Goal: Navigation & Orientation: Find specific page/section

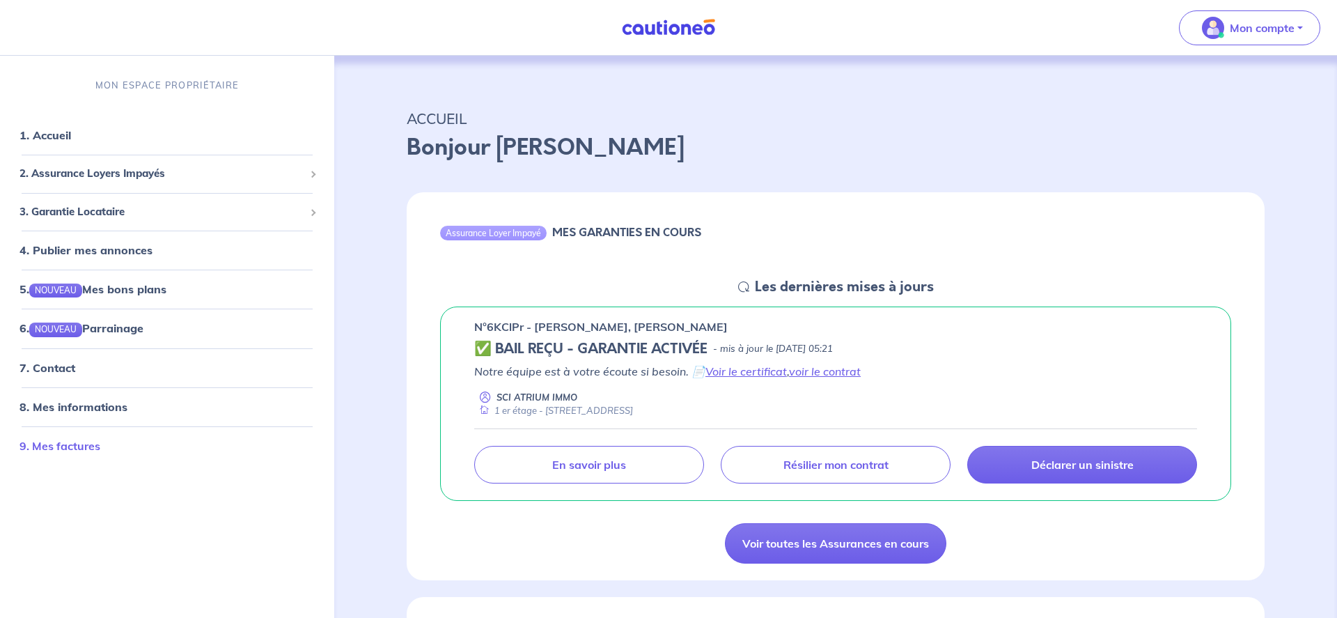
click at [71, 442] on link "9. Mes factures" at bounding box center [59, 445] width 81 height 14
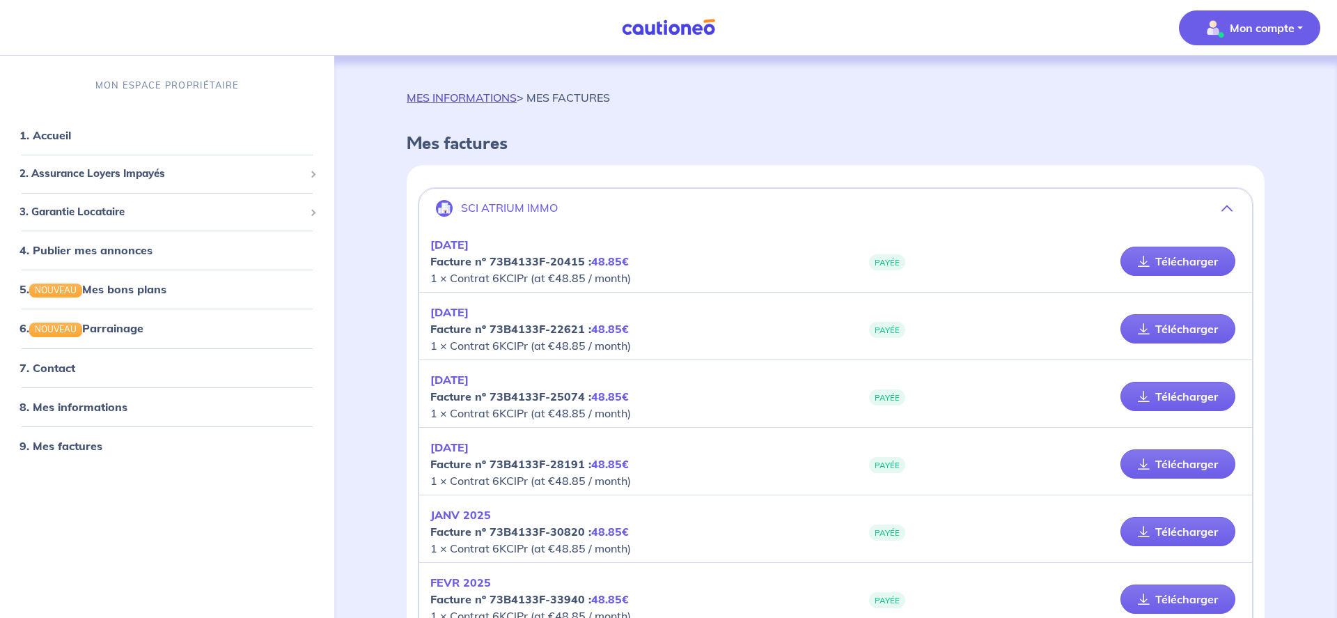
click at [474, 100] on link "MES INFORMATIONS" at bounding box center [462, 98] width 110 height 14
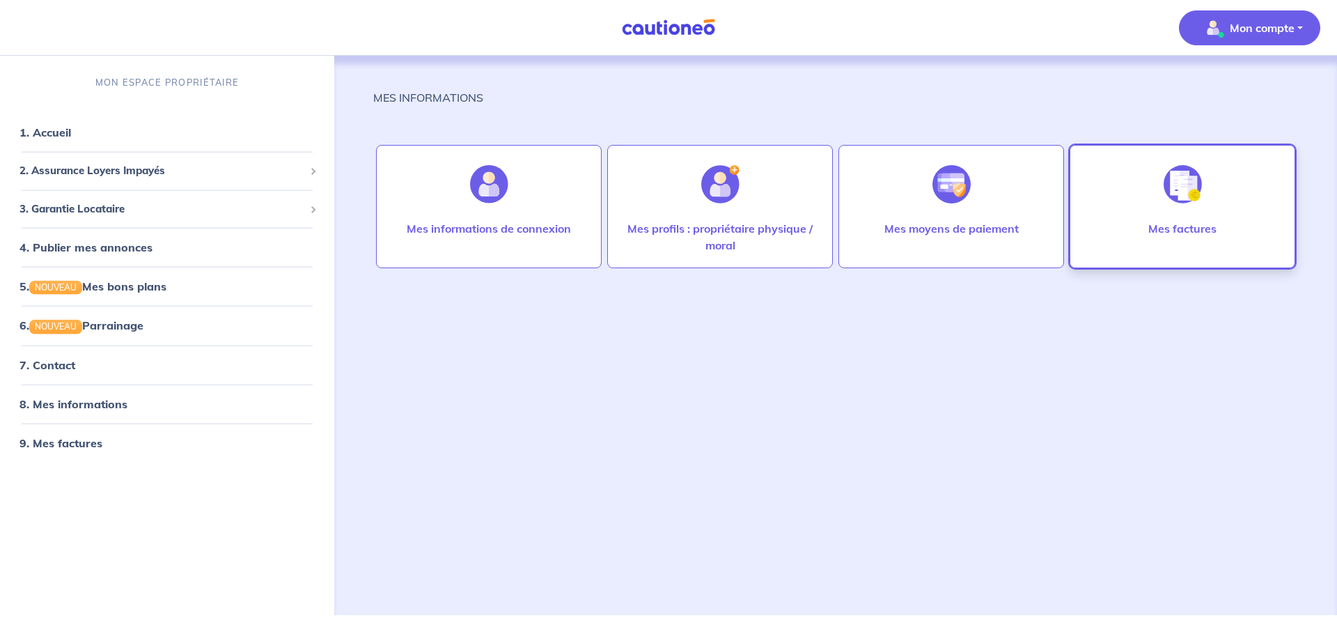
click at [1192, 237] on div "Mes factures" at bounding box center [1182, 242] width 91 height 45
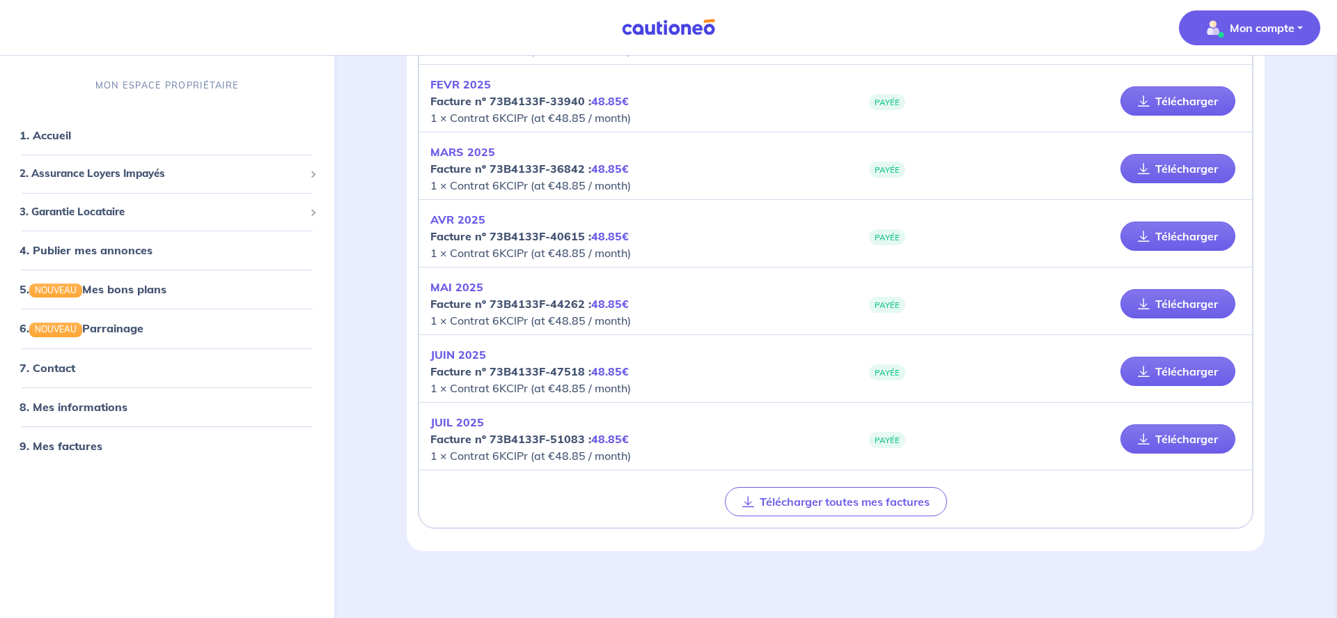
scroll to position [497, 0]
click at [96, 177] on span "2. Assurance Loyers Impayés" at bounding box center [161, 174] width 285 height 16
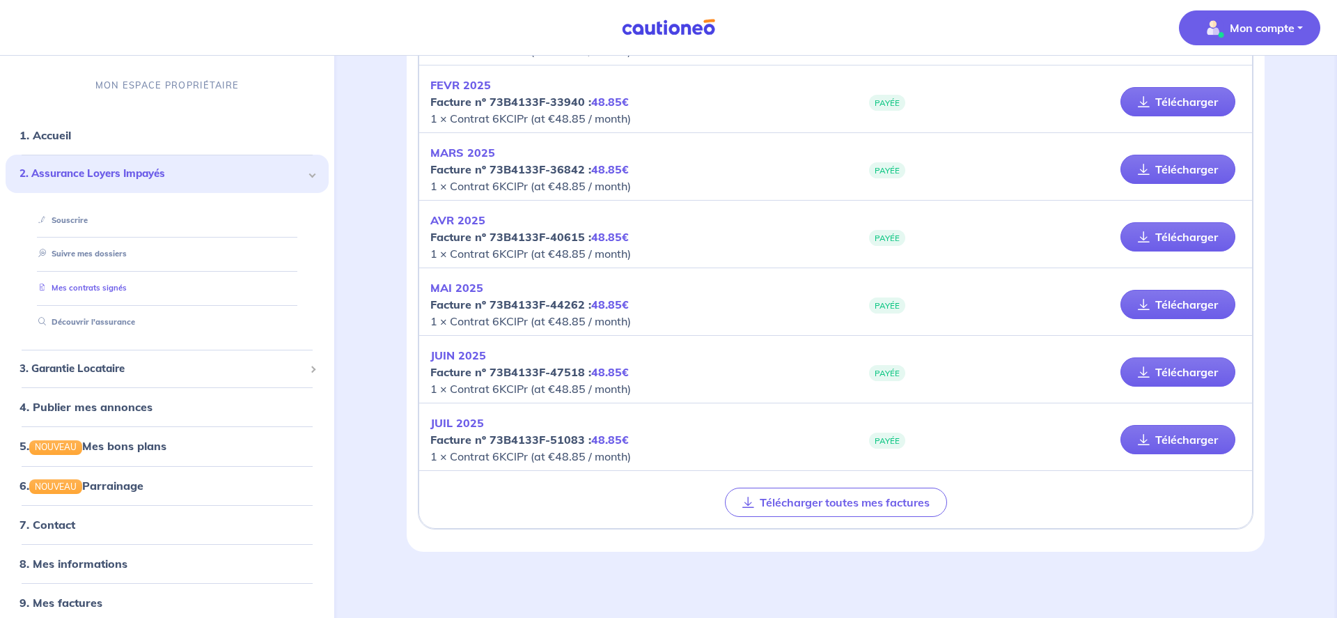
click at [81, 286] on link "Mes contrats signés" at bounding box center [80, 288] width 94 height 10
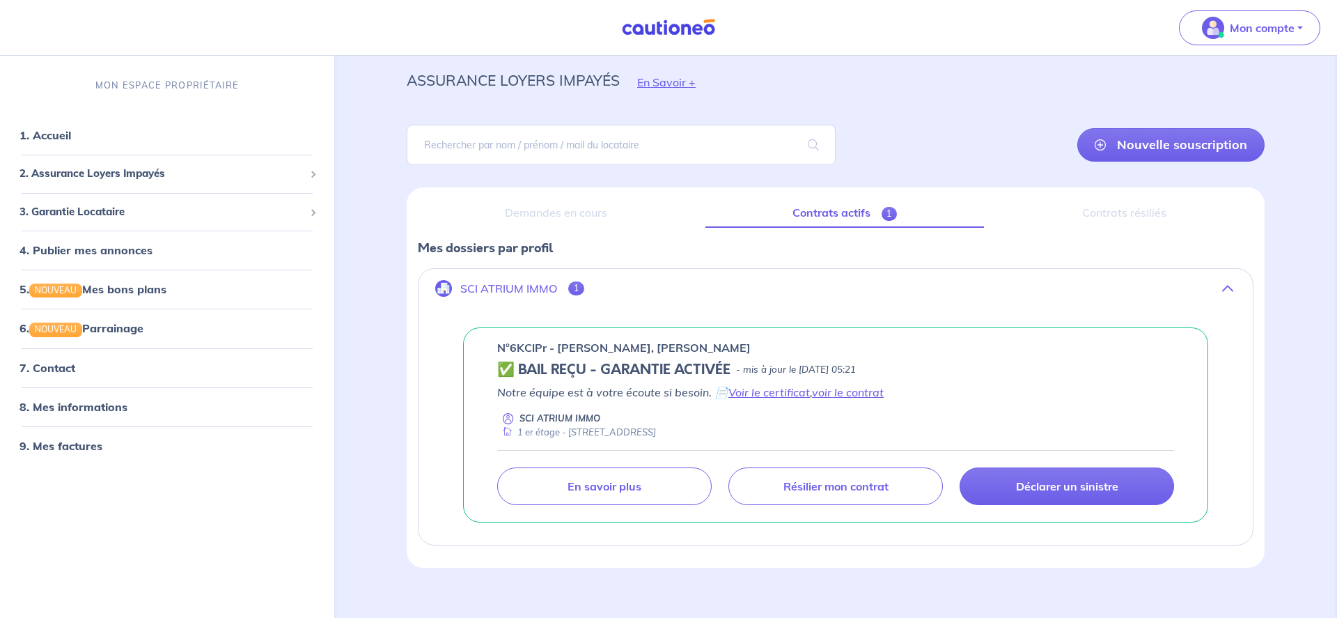
scroll to position [45, 0]
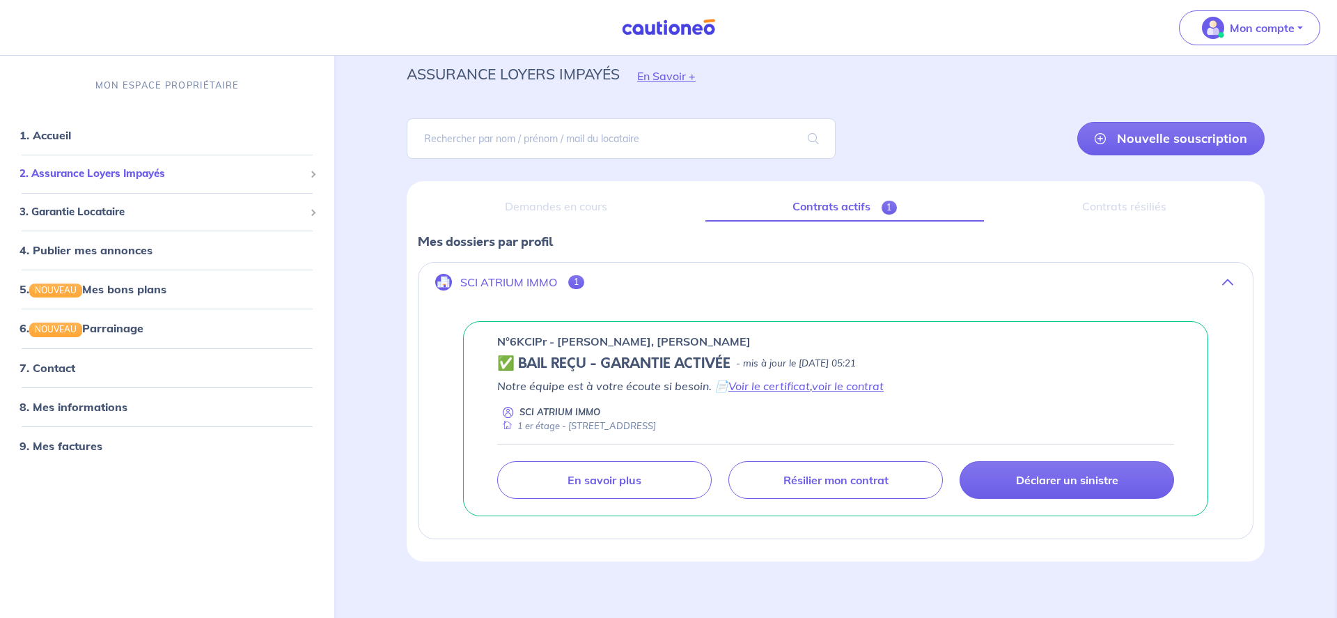
click at [68, 174] on span "2. Assurance Loyers Impayés" at bounding box center [161, 174] width 285 height 16
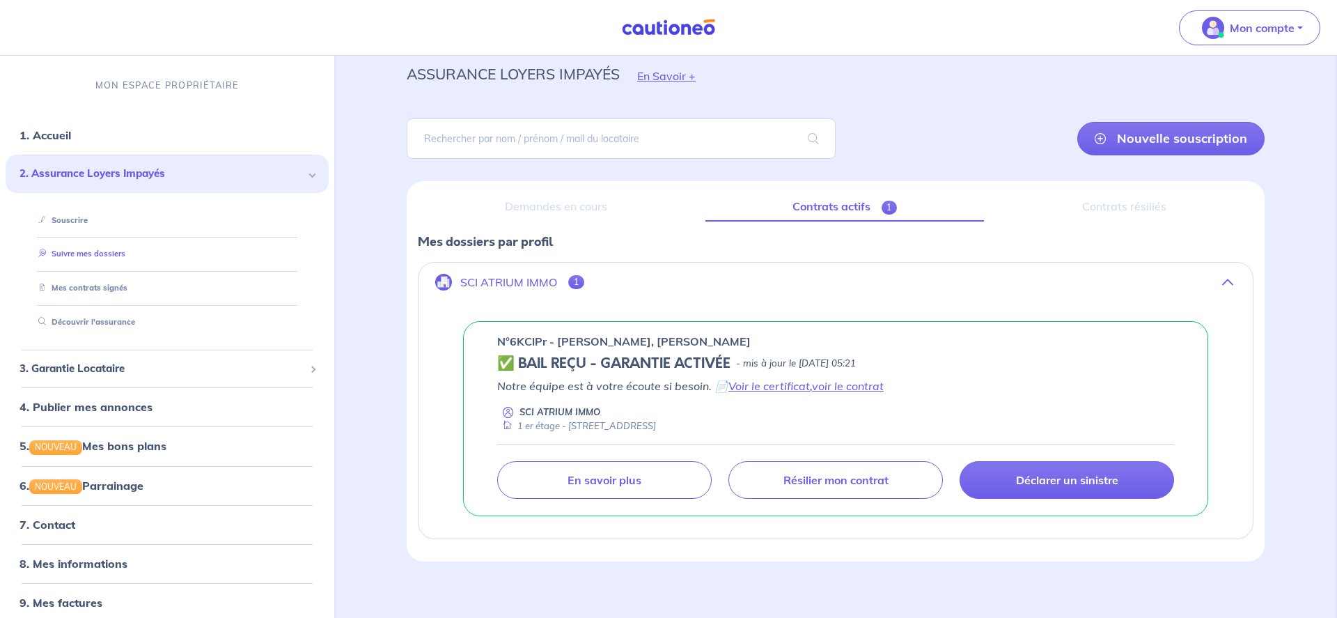
click at [73, 258] on link "Suivre mes dossiers" at bounding box center [79, 254] width 93 height 10
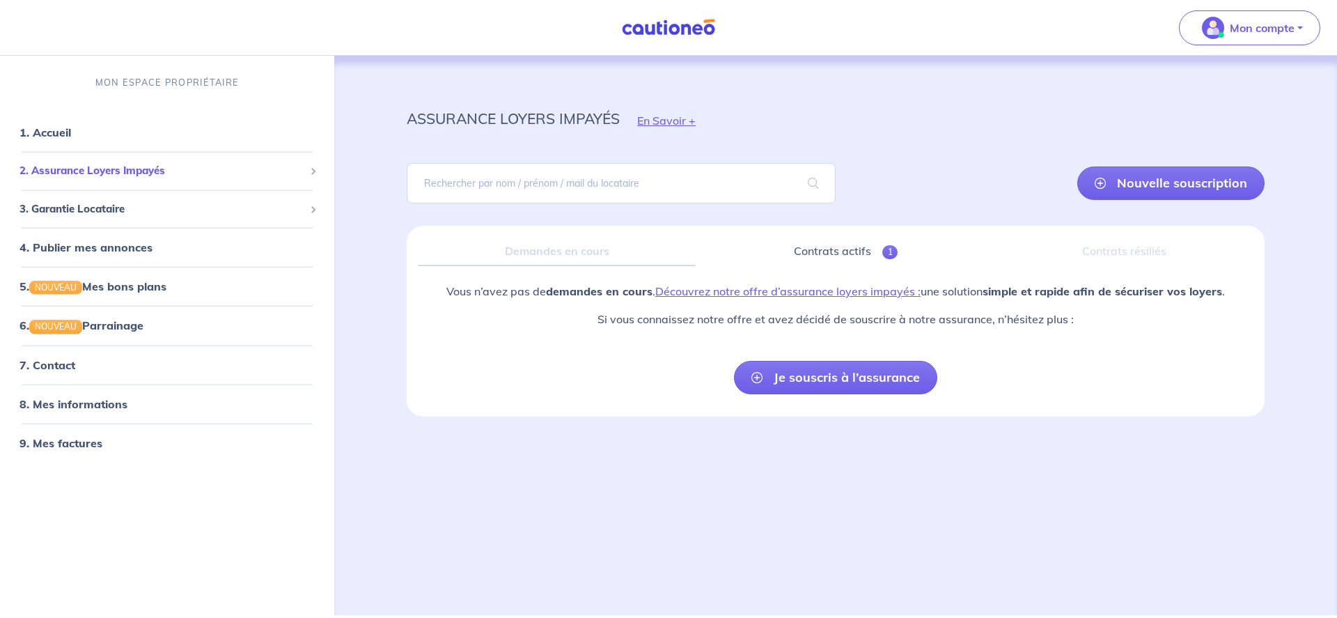
click at [90, 173] on span "2. Assurance Loyers Impayés" at bounding box center [161, 171] width 285 height 16
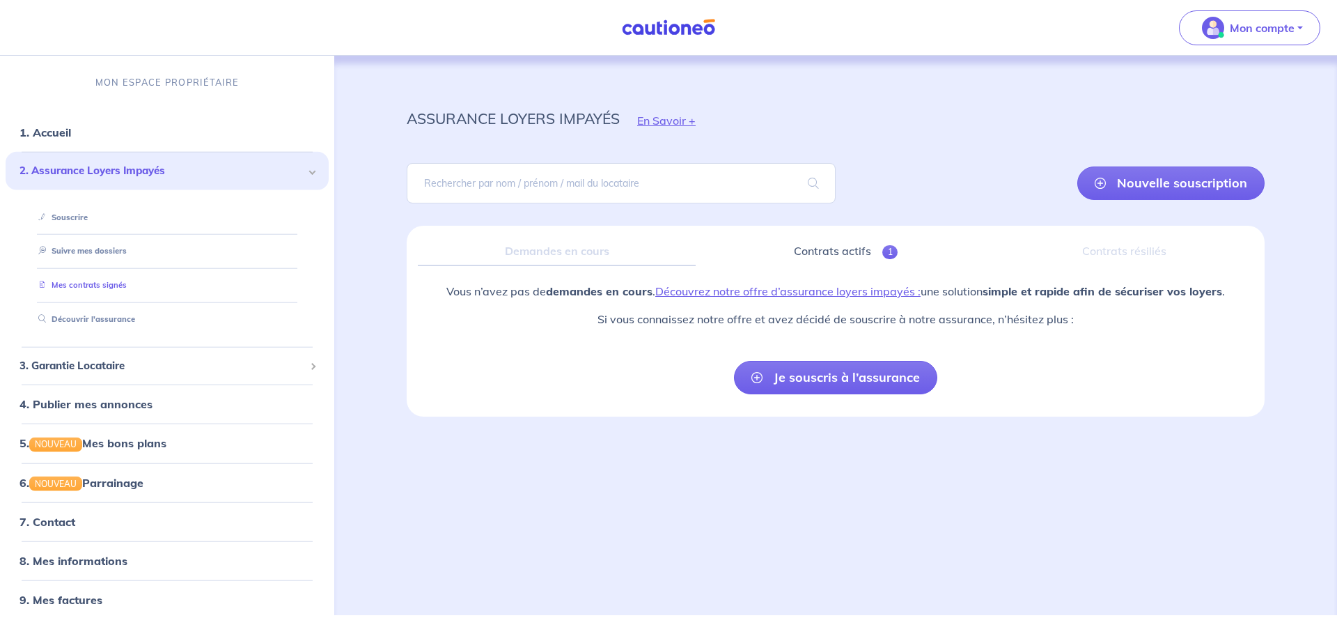
click at [89, 286] on link "Mes contrats signés" at bounding box center [80, 285] width 94 height 10
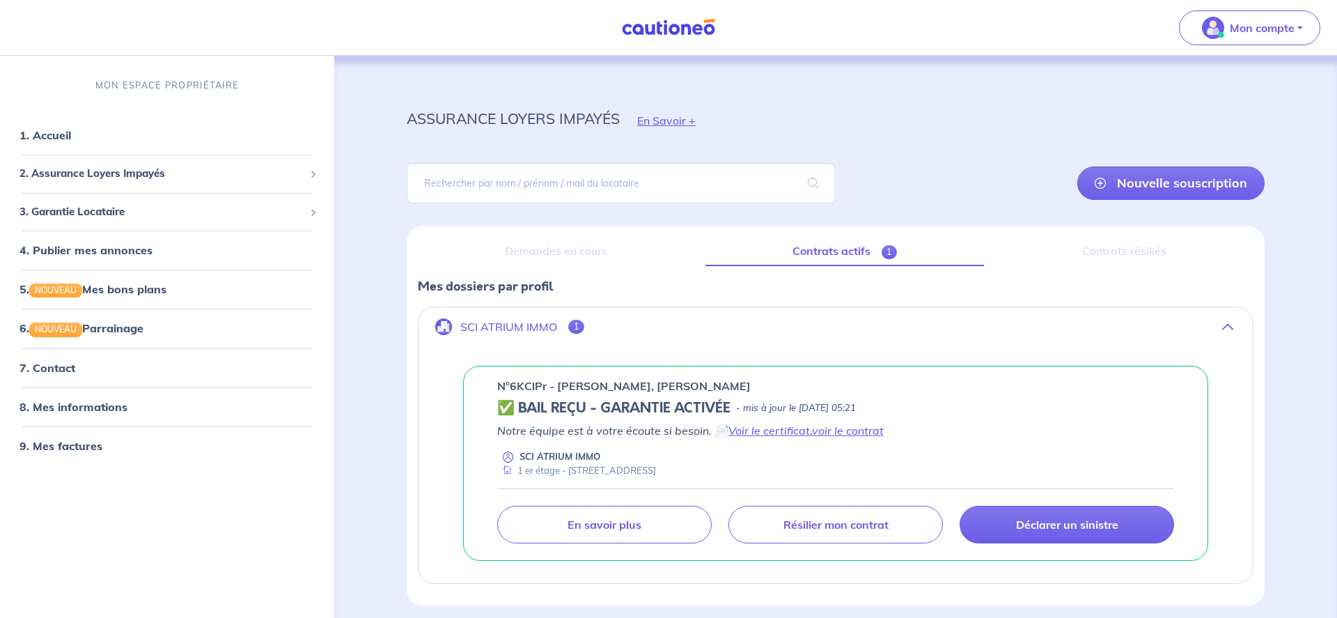
click at [579, 329] on span "1" at bounding box center [576, 327] width 16 height 14
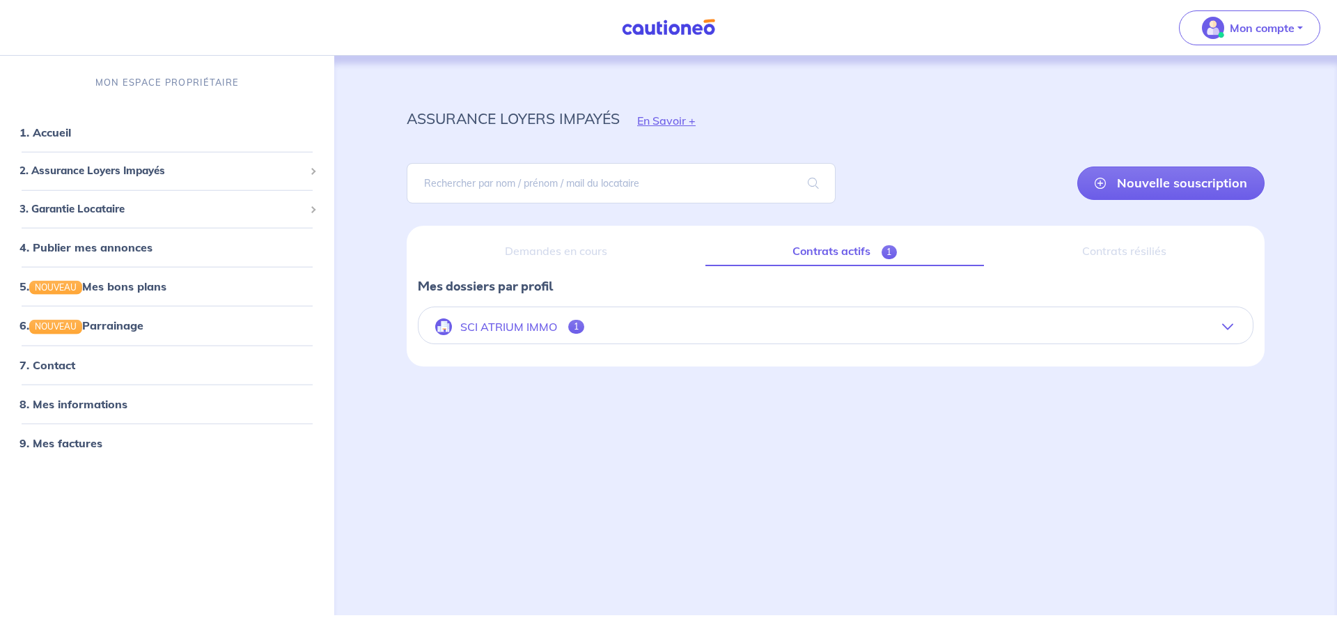
click at [579, 329] on span "1" at bounding box center [576, 327] width 16 height 14
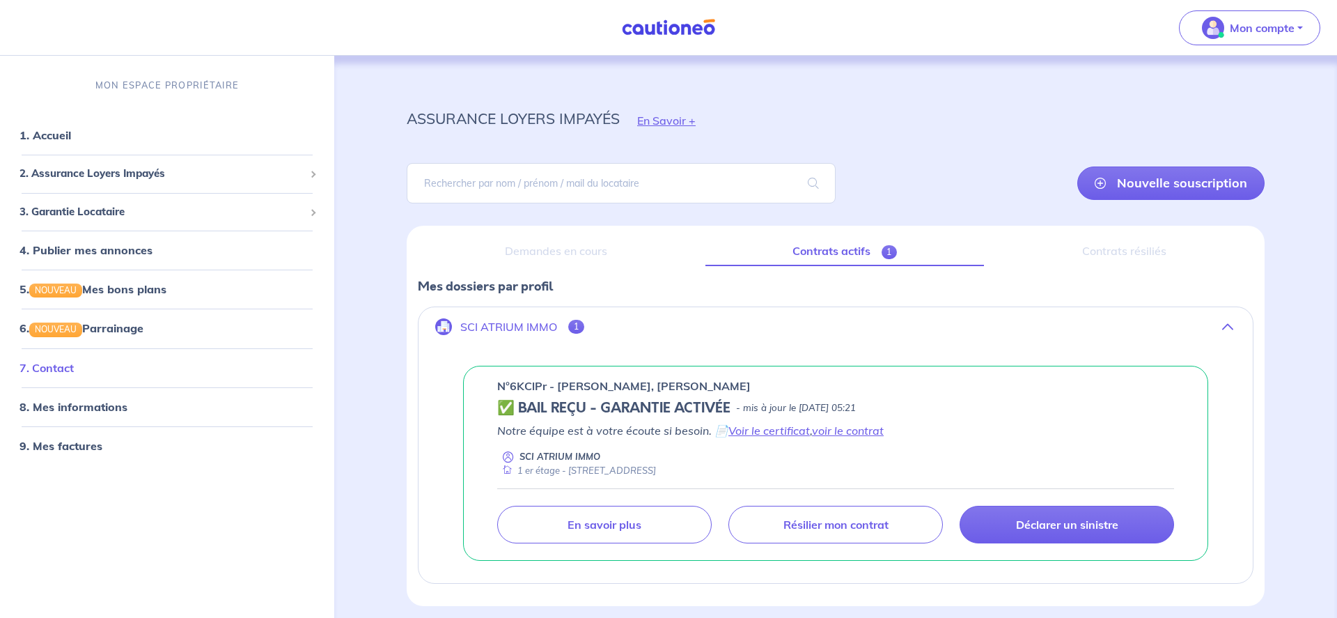
click at [47, 361] on link "7. Contact" at bounding box center [46, 367] width 54 height 14
